Goal: Task Accomplishment & Management: Manage account settings

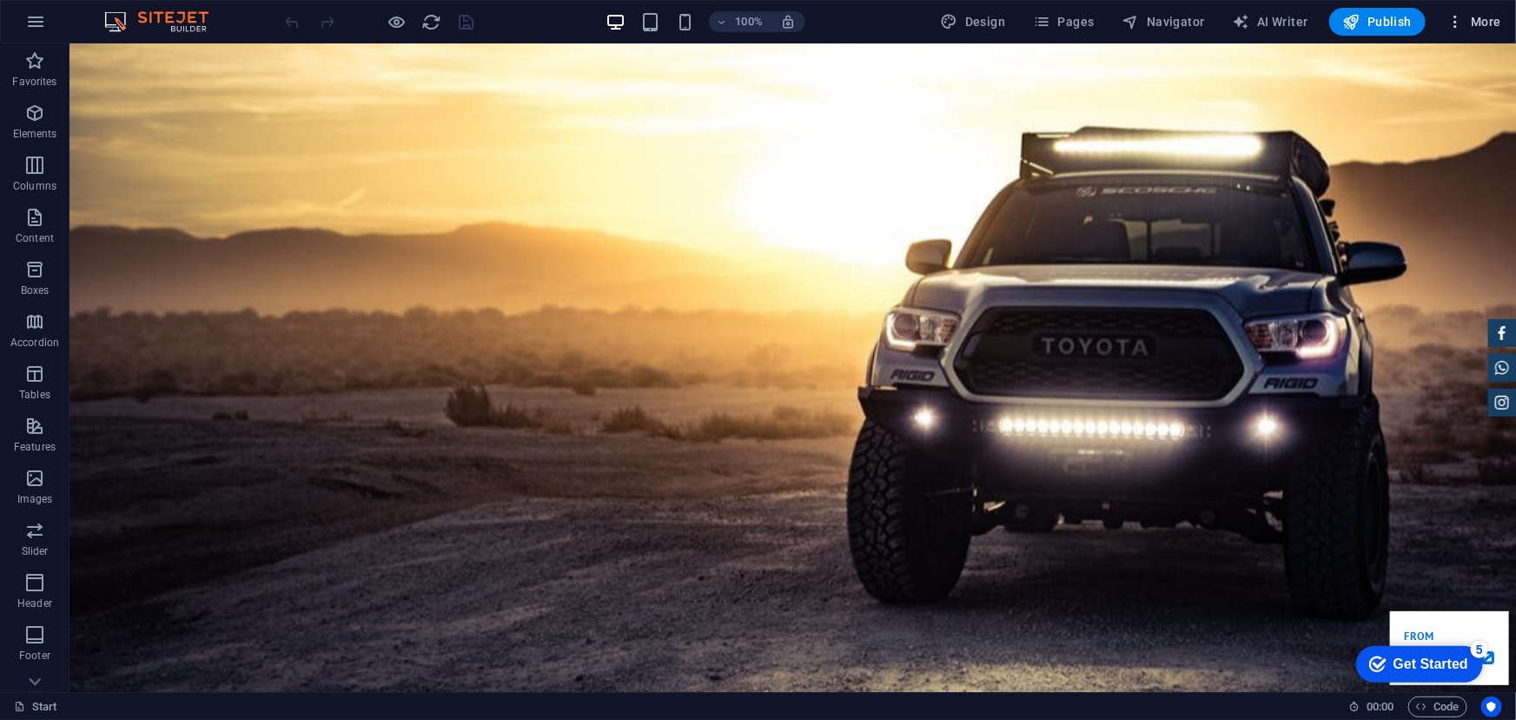
click at [1477, 30] on span "More" at bounding box center [1474, 21] width 55 height 17
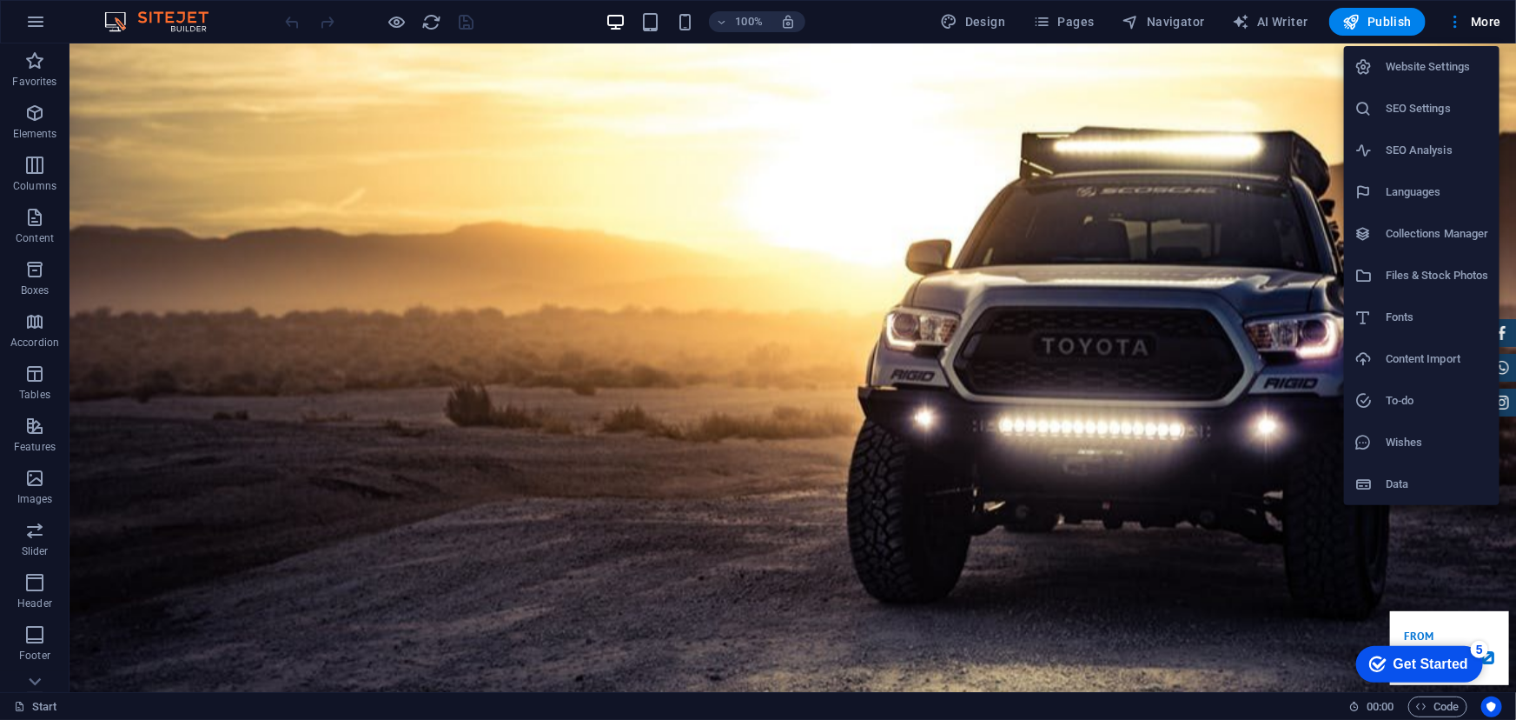
click at [1430, 71] on h6 "Website Settings" at bounding box center [1437, 66] width 103 height 21
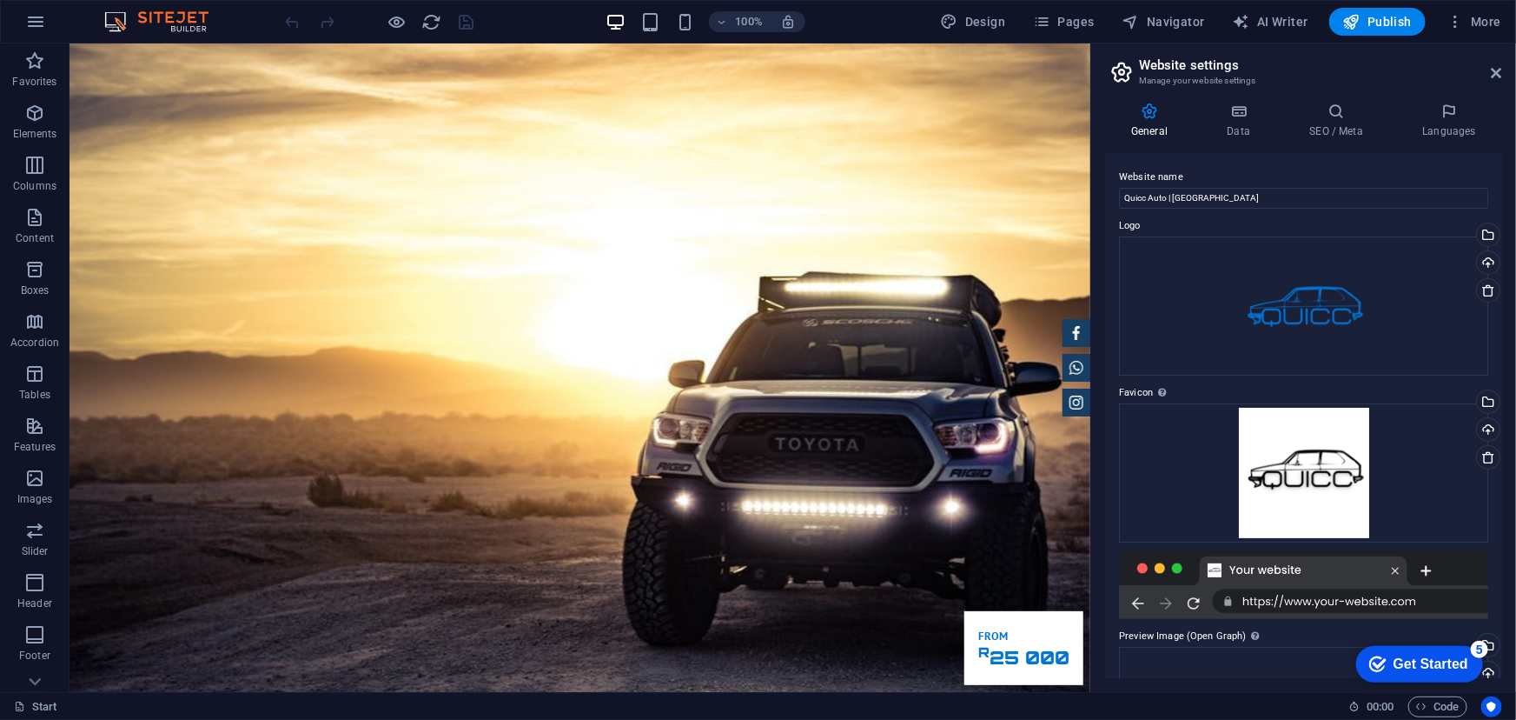
click at [1148, 116] on icon at bounding box center [1149, 111] width 89 height 17
click at [1239, 113] on icon at bounding box center [1239, 111] width 76 height 17
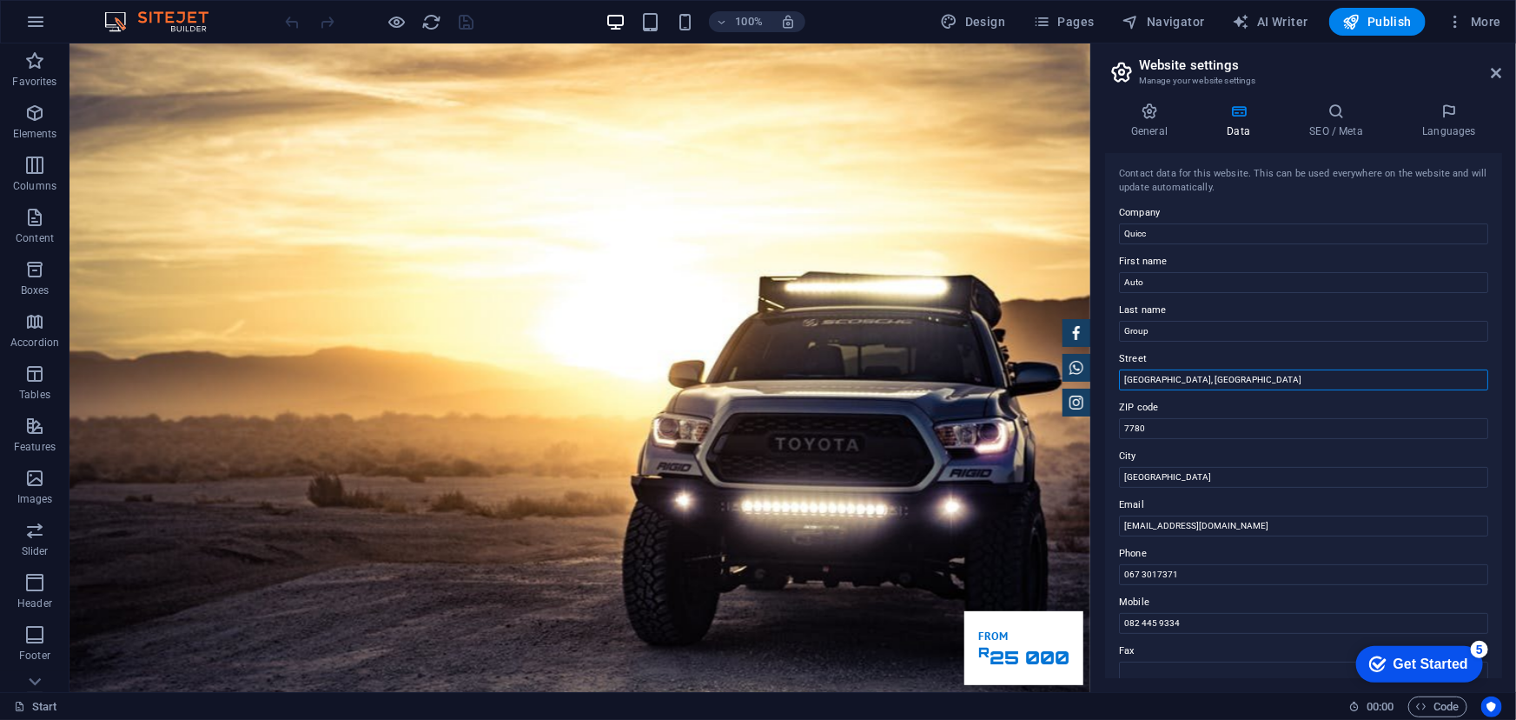
drag, startPoint x: 1222, startPoint y: 426, endPoint x: 1083, endPoint y: 379, distance: 146.8
type input "[STREET_ADDRESS]"
click at [1328, 119] on icon at bounding box center [1337, 111] width 106 height 17
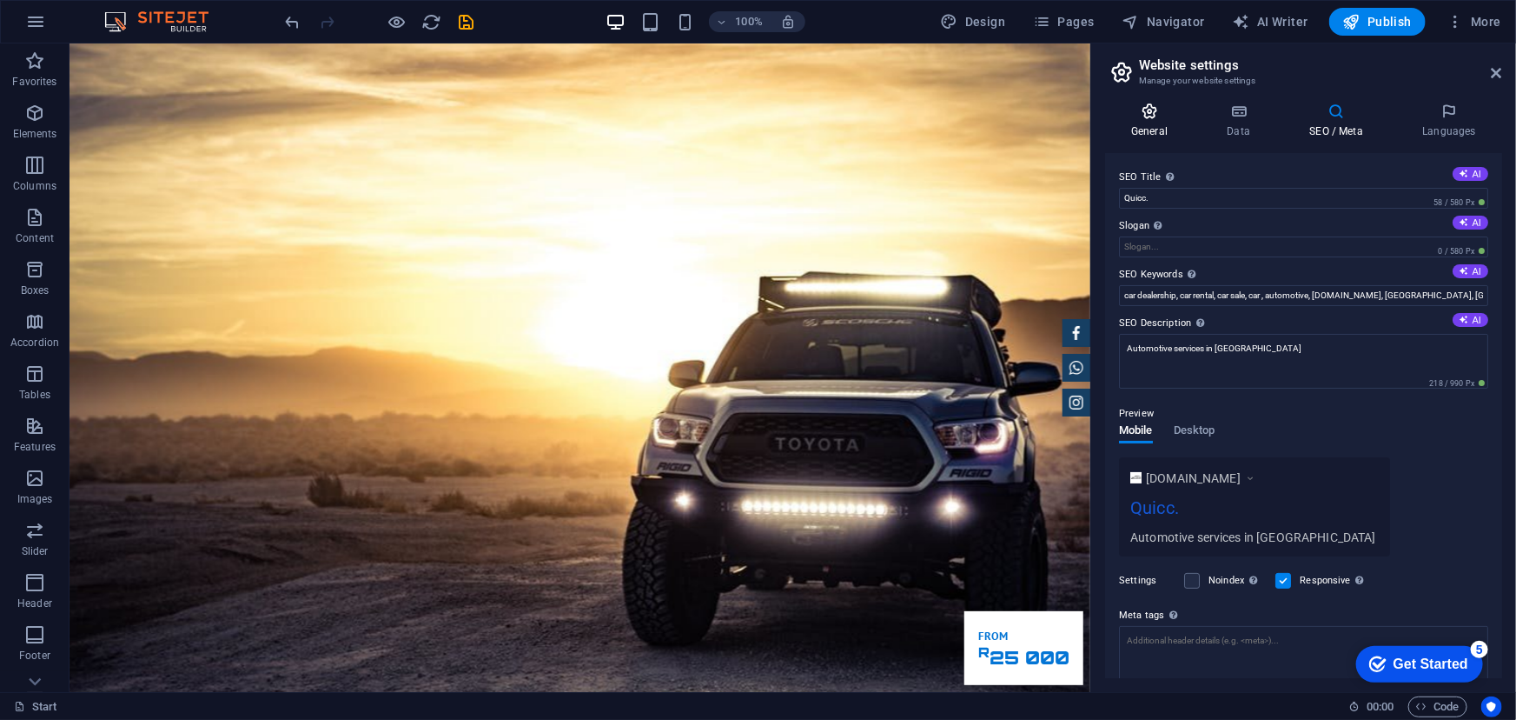
click at [1161, 121] on h4 "General" at bounding box center [1153, 121] width 96 height 36
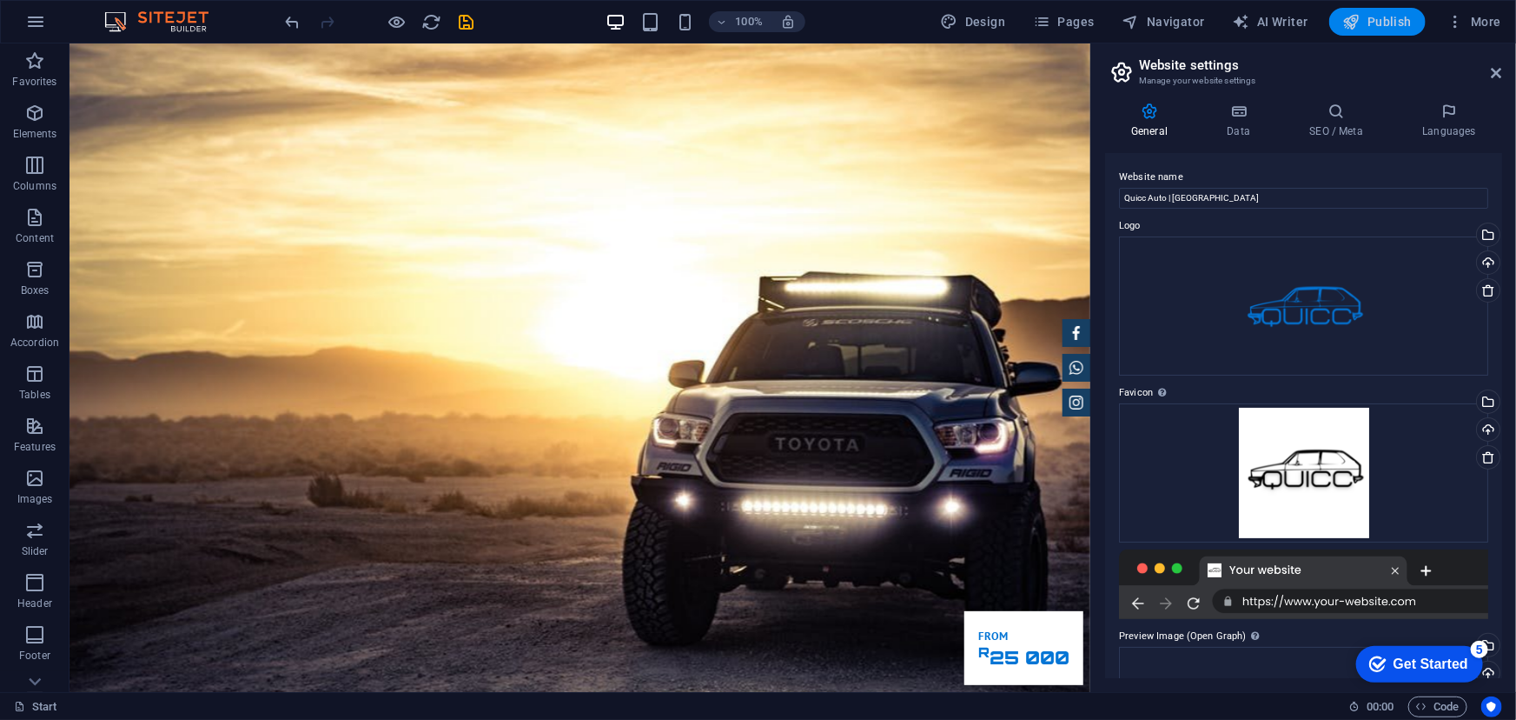
click at [1402, 31] on button "Publish" at bounding box center [1378, 22] width 96 height 28
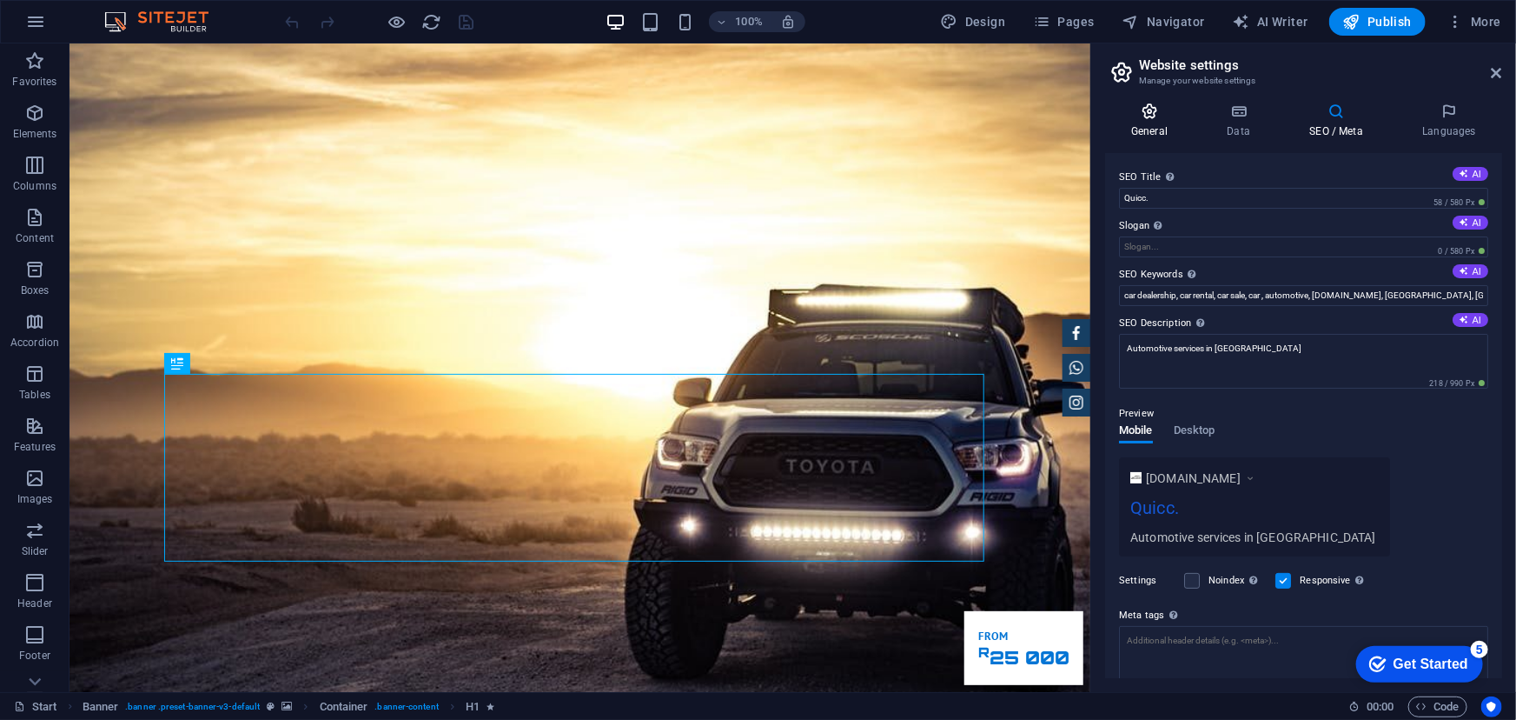
click at [0, 0] on h4 "General" at bounding box center [0, 0] width 0 height 0
